Goal: Check status: Check status

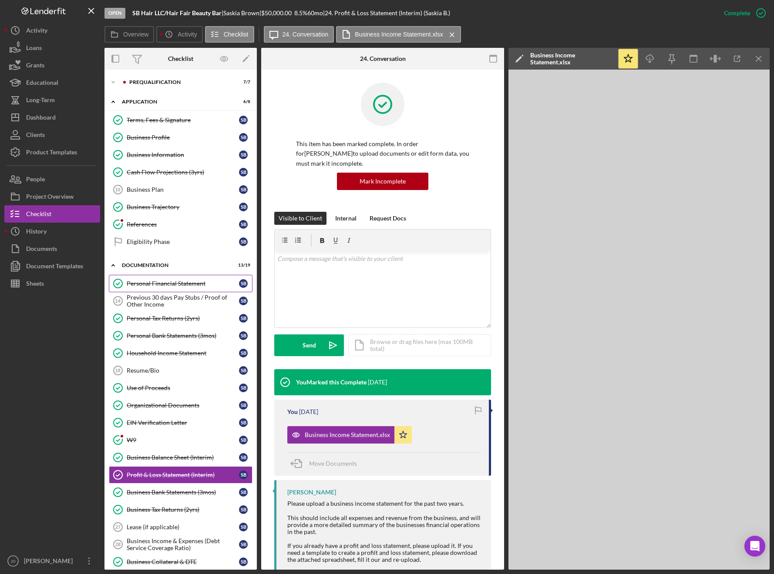
click at [179, 284] on div "Personal Financial Statement" at bounding box center [183, 283] width 112 height 7
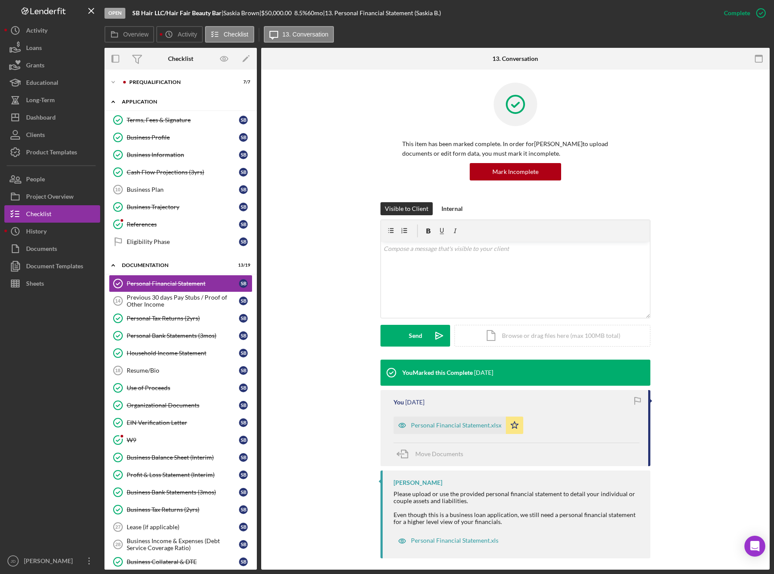
click at [112, 102] on polyline at bounding box center [113, 102] width 3 height 2
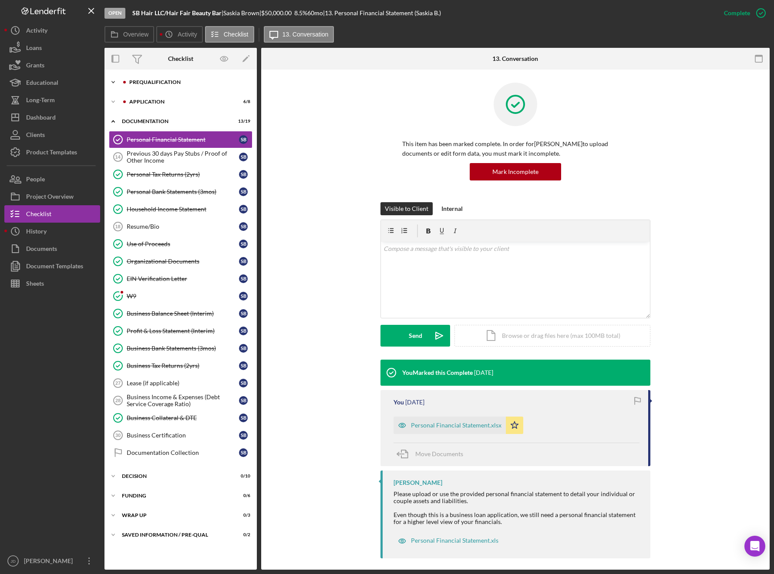
click at [111, 81] on icon "Icon/Expander" at bounding box center [112, 82] width 17 height 17
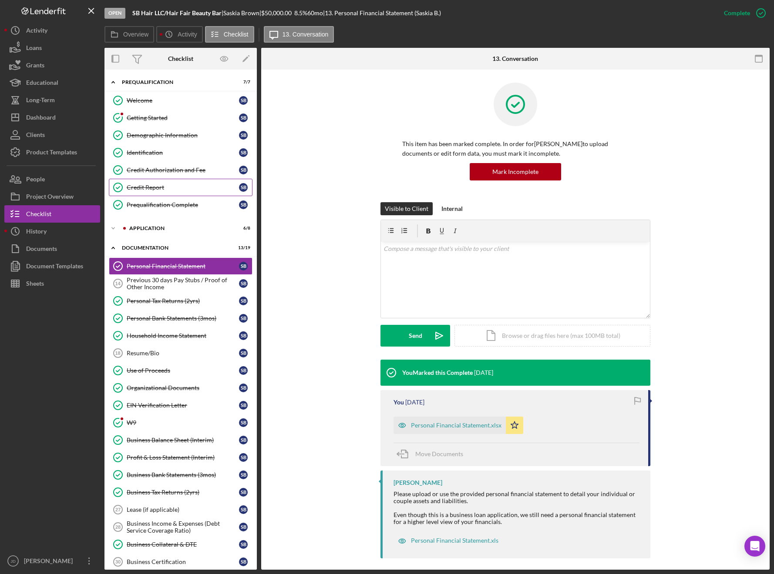
click at [154, 186] on div "Credit Report" at bounding box center [183, 187] width 112 height 7
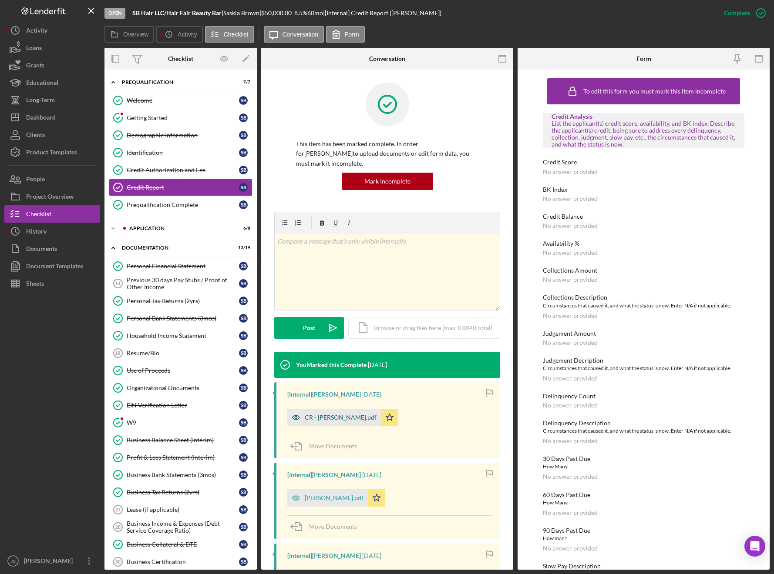
click at [328, 414] on div "CR - Brown Saskia.pdf" at bounding box center [341, 417] width 72 height 7
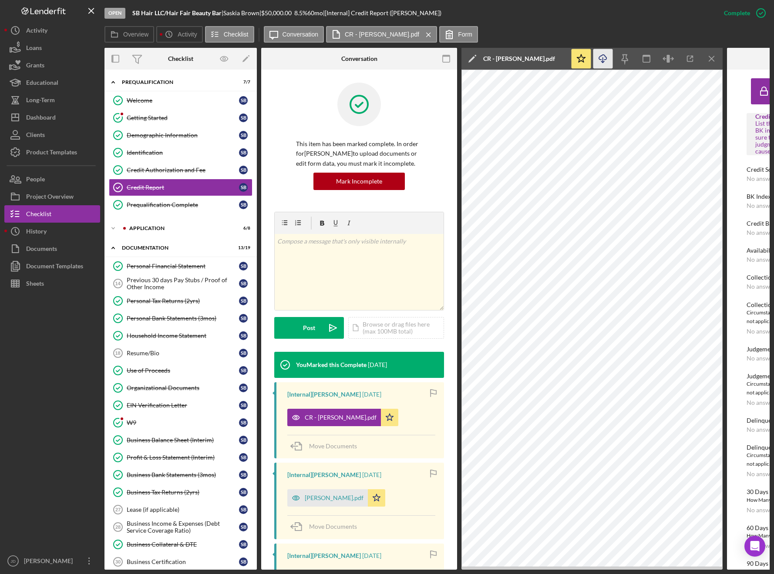
click at [603, 60] on icon "Icon/Download" at bounding box center [603, 59] width 20 height 20
click at [112, 82] on polyline at bounding box center [113, 82] width 3 height 2
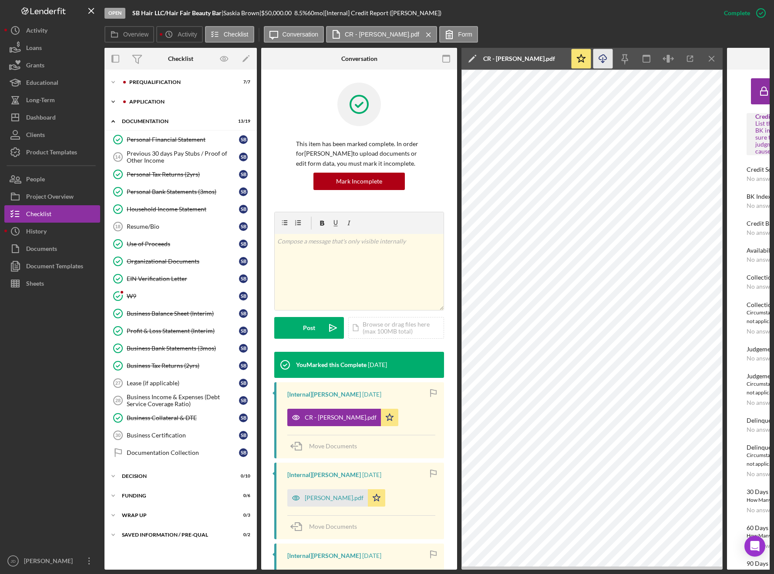
click at [114, 83] on polyline at bounding box center [113, 82] width 3 height 2
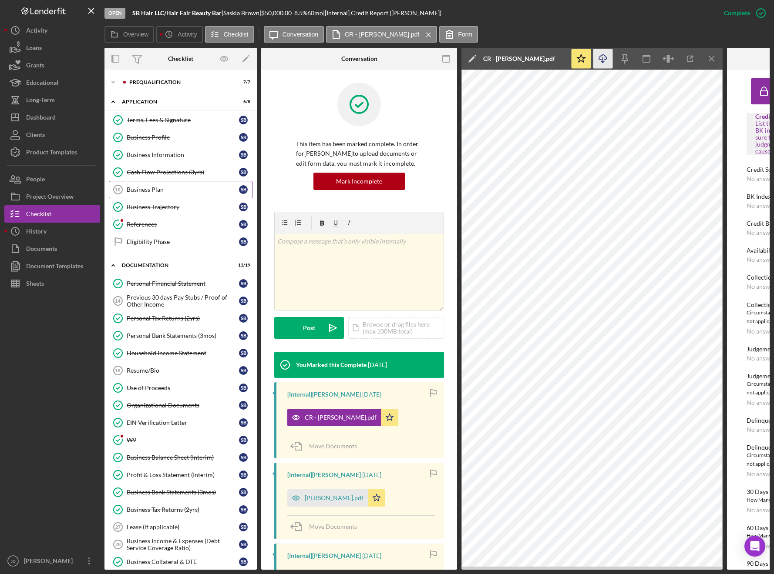
click at [150, 191] on div "Business Plan" at bounding box center [183, 189] width 112 height 7
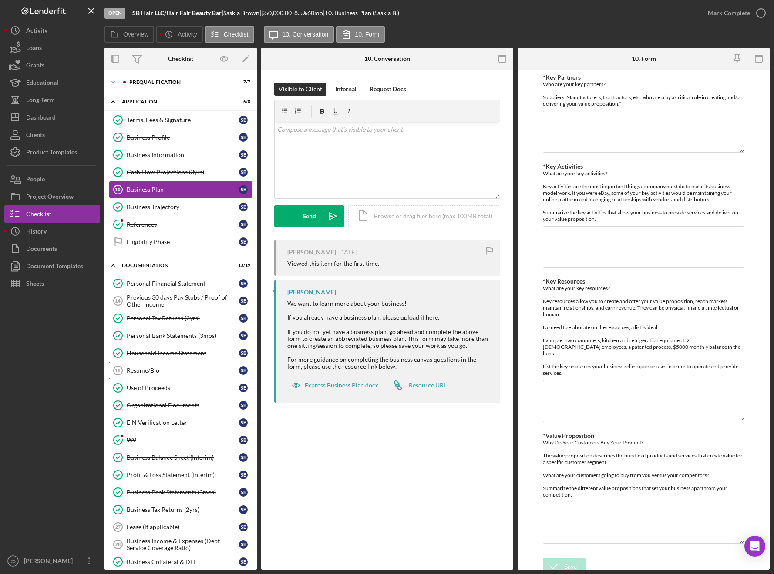
click at [147, 369] on div "Resume/Bio" at bounding box center [183, 370] width 112 height 7
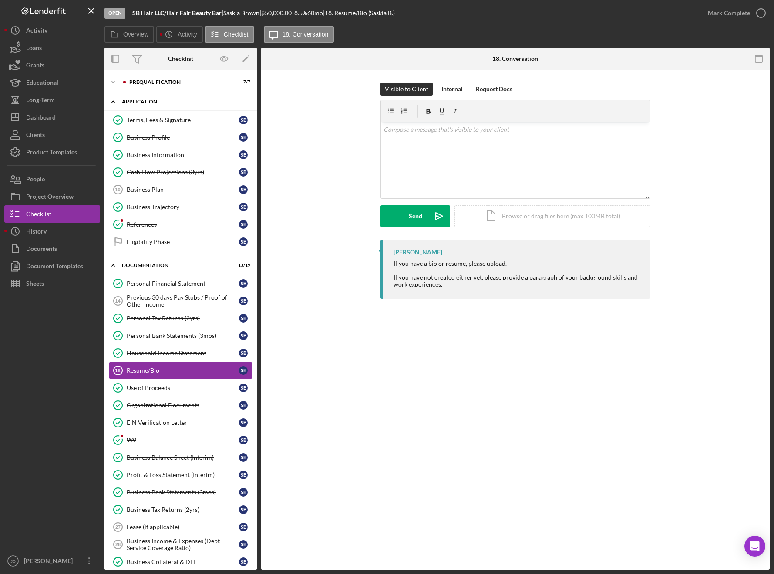
click at [111, 103] on icon "Icon/Expander" at bounding box center [112, 101] width 17 height 17
